Goal: Find specific page/section: Find specific page/section

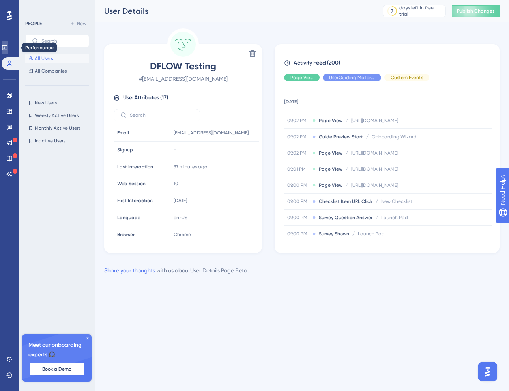
click at [8, 45] on icon at bounding box center [5, 48] width 6 height 6
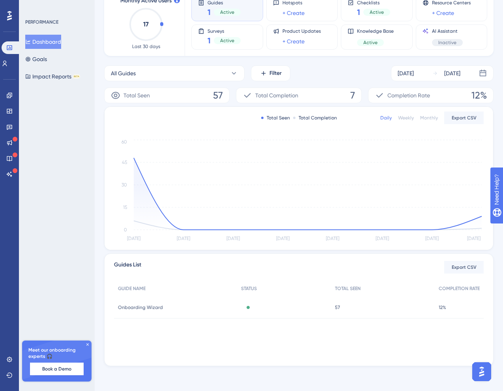
scroll to position [55, 0]
click at [7, 65] on icon at bounding box center [5, 64] width 4 height 6
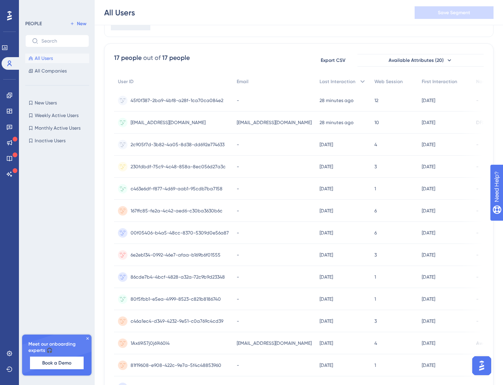
scroll to position [34, 0]
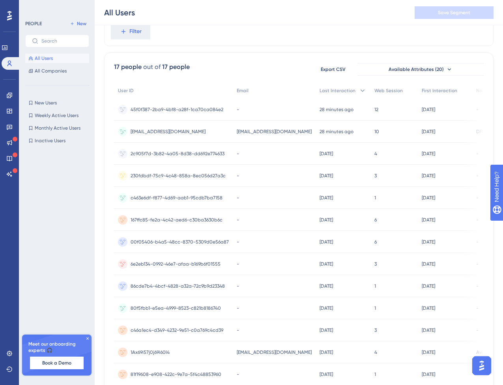
click at [177, 134] on span "[EMAIL_ADDRESS][DOMAIN_NAME]" at bounding box center [167, 132] width 75 height 6
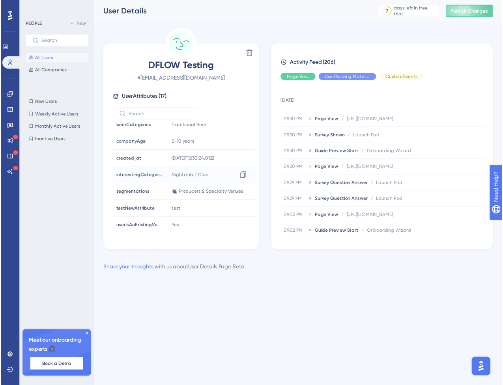
scroll to position [31, 0]
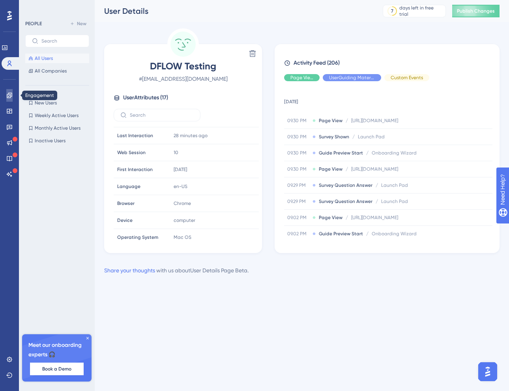
click at [13, 93] on link at bounding box center [9, 95] width 6 height 13
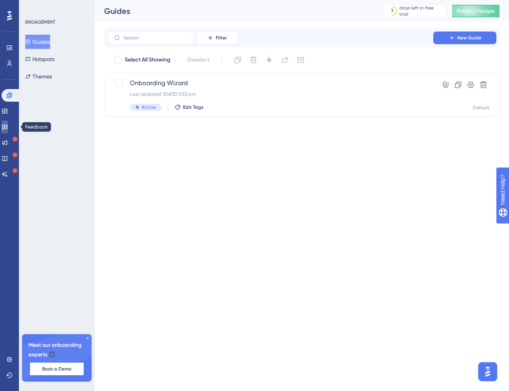
click at [7, 125] on icon at bounding box center [5, 127] width 6 height 5
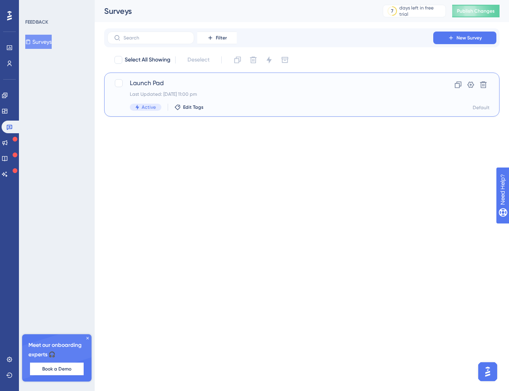
click at [137, 84] on span "Launch Pad" at bounding box center [270, 82] width 281 height 9
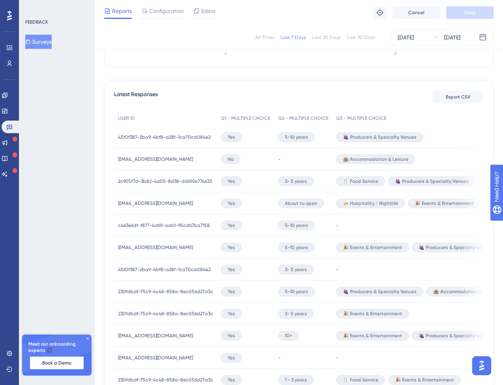
scroll to position [192, 0]
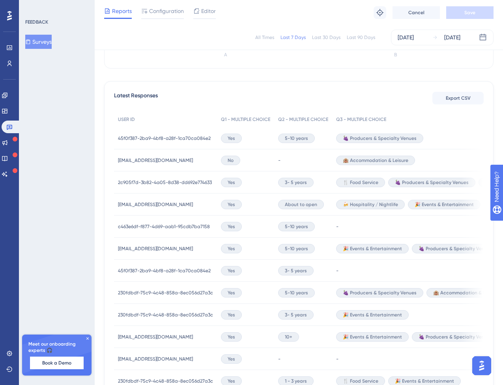
click at [204, 139] on span "45f0f387-2ba9-4bf8-a28f-1ca70ca084e2" at bounding box center [164, 138] width 93 height 6
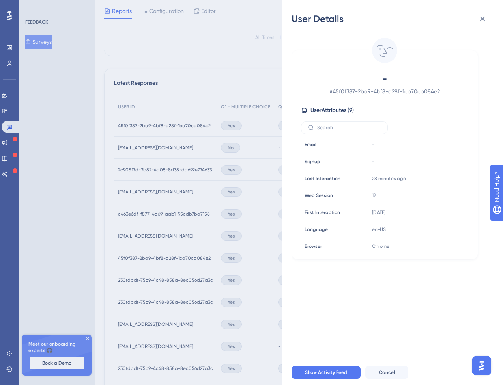
scroll to position [0, 0]
click at [260, 157] on div "User Details - # 45f0f387-2ba9-4bf8-a28f-1ca70ca084e2 User Attributes ( 9 ) Ema…" at bounding box center [251, 192] width 503 height 385
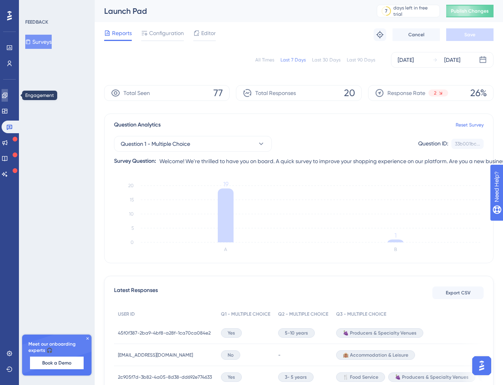
click at [8, 100] on link at bounding box center [5, 95] width 6 height 13
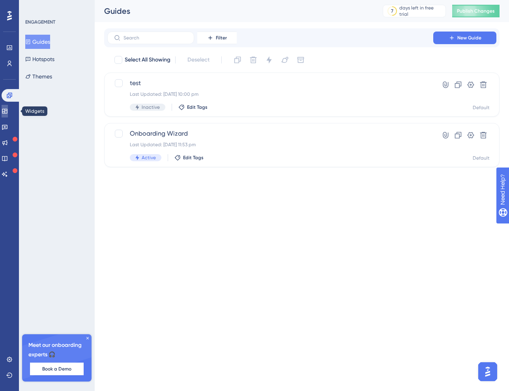
click at [8, 115] on link at bounding box center [5, 111] width 6 height 13
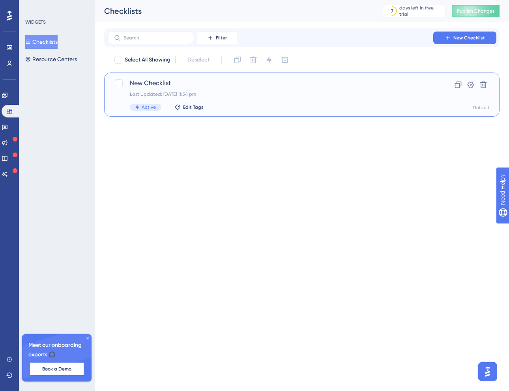
click at [143, 84] on span "New Checklist" at bounding box center [270, 82] width 281 height 9
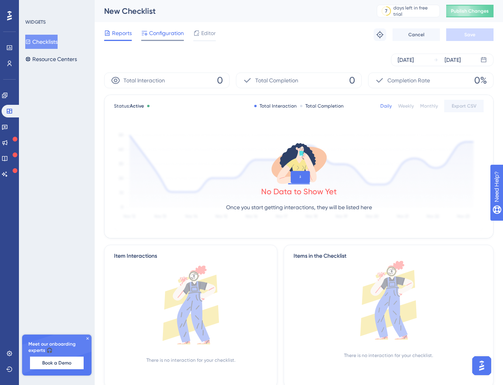
click at [166, 30] on span "Configuration" at bounding box center [166, 32] width 35 height 9
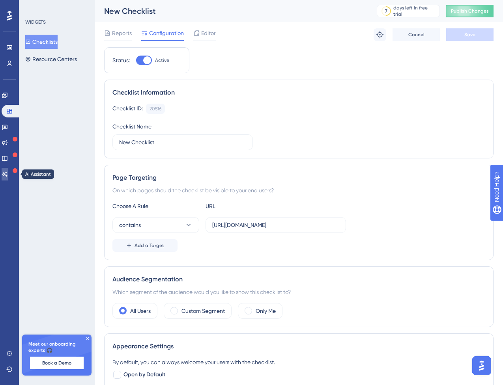
click at [7, 172] on icon at bounding box center [5, 174] width 6 height 6
